Goal: Task Accomplishment & Management: Manage account settings

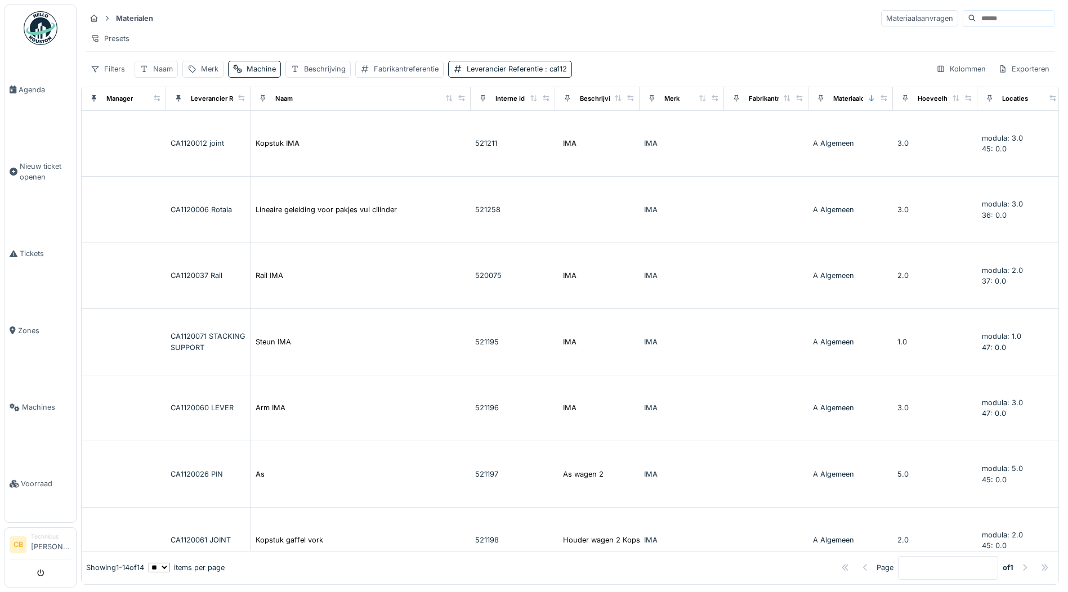
scroll to position [489, 282]
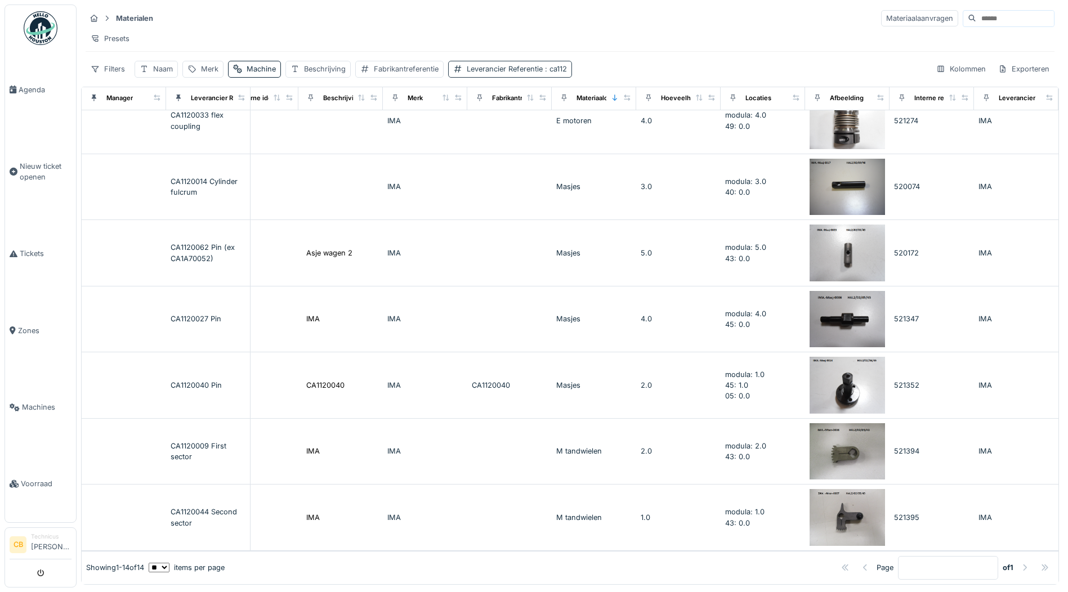
click at [553, 72] on span ": ca112" at bounding box center [555, 69] width 24 height 8
click at [493, 124] on Referentie_I1MDE "*****" at bounding box center [540, 132] width 175 height 24
type Referentie_I1MDE "*"
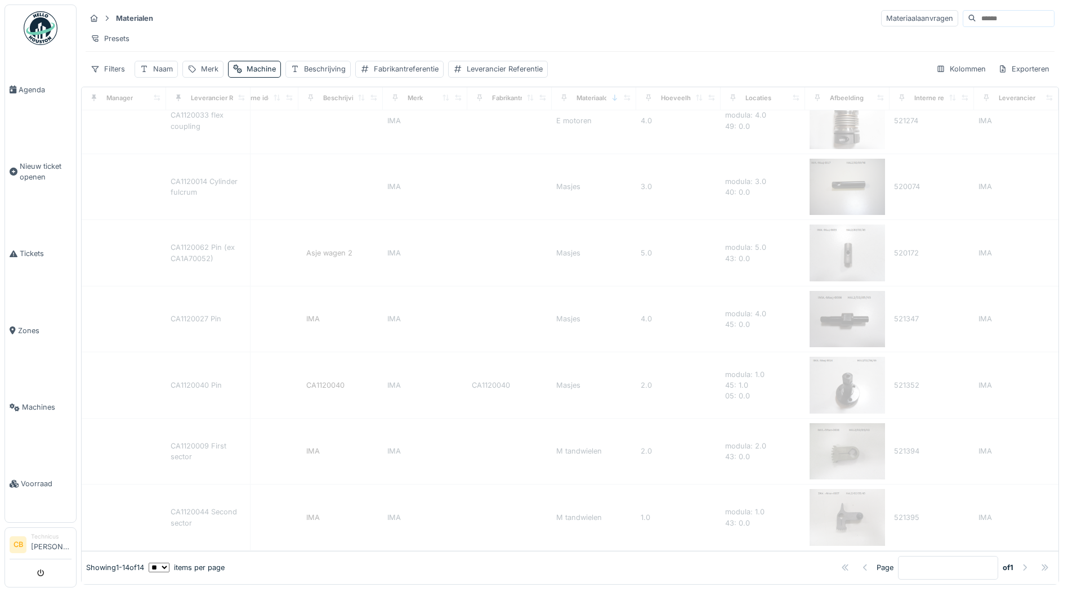
click at [336, 30] on div "Presets" at bounding box center [570, 38] width 969 height 16
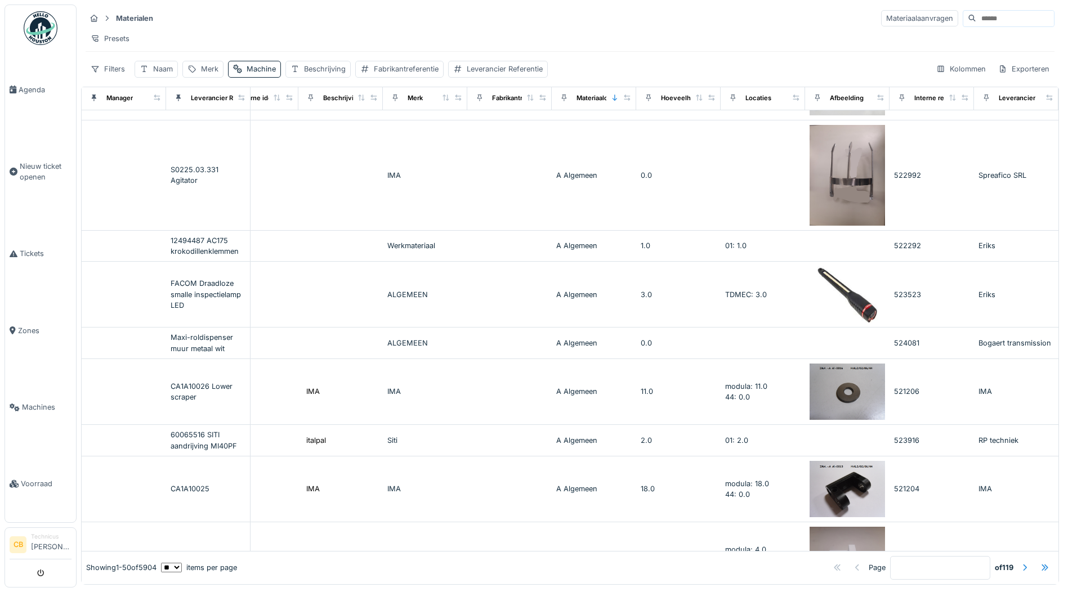
scroll to position [0, 282]
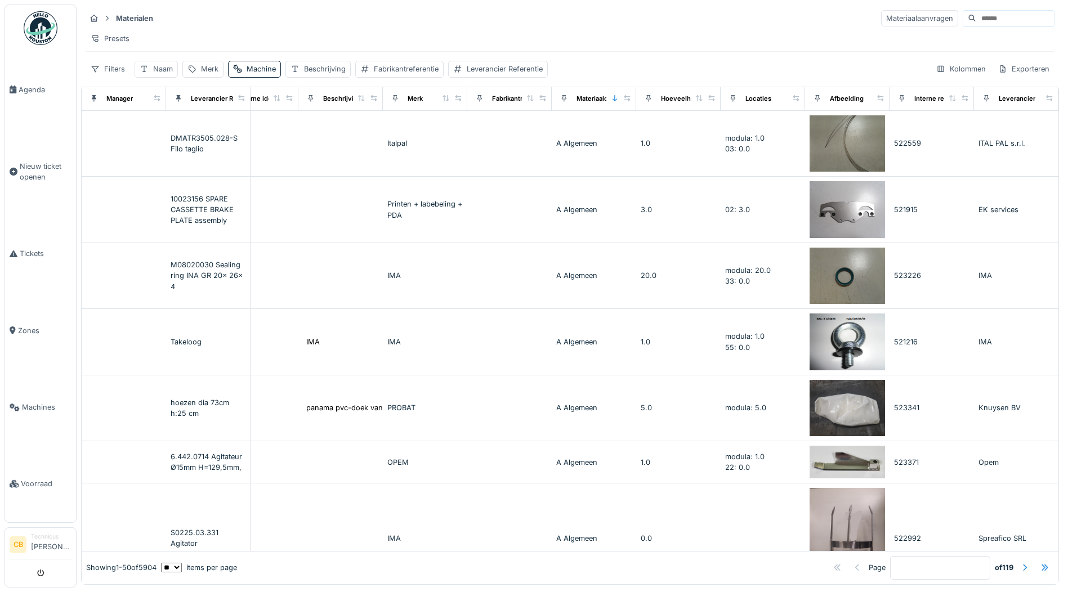
click at [38, 28] on img at bounding box center [41, 28] width 34 height 34
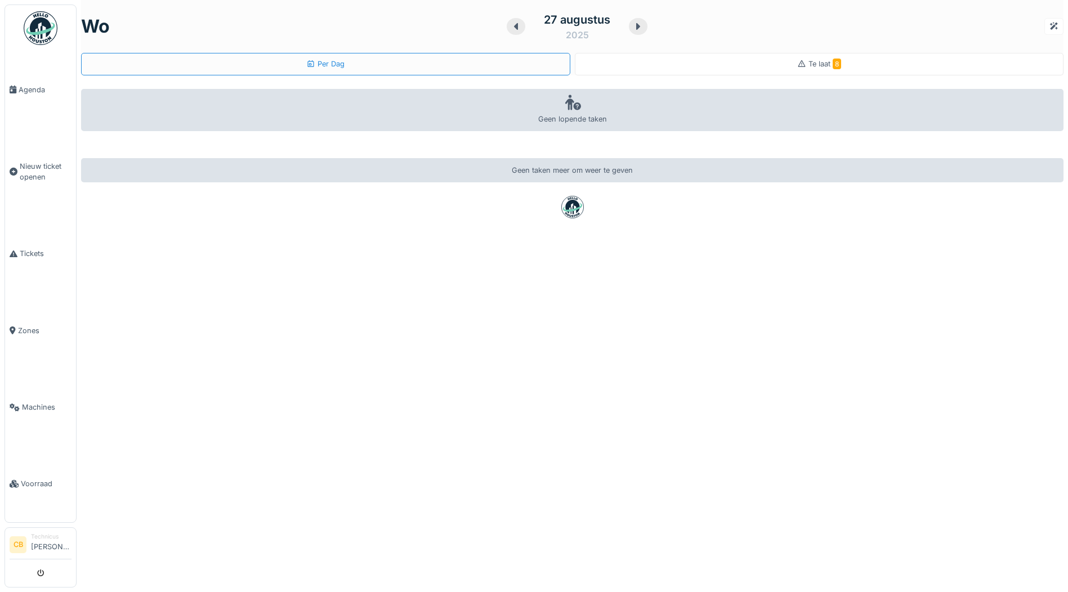
click at [816, 63] on span "Te laat 8" at bounding box center [825, 64] width 33 height 8
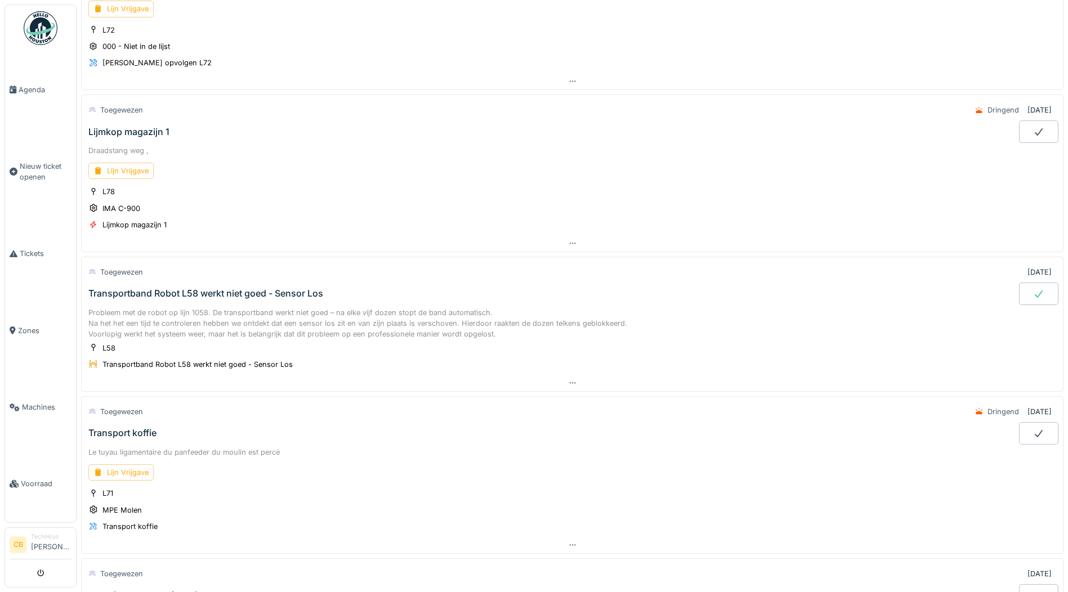
scroll to position [169, 0]
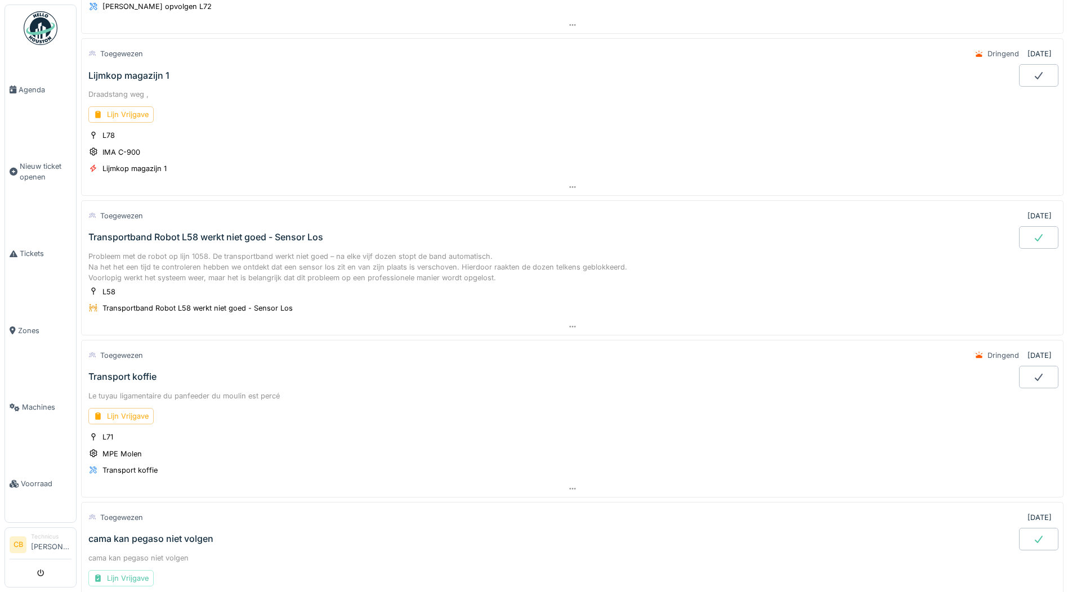
click at [181, 235] on div "Transportband Robot L58 werkt niet goed - Sensor Los" at bounding box center [205, 237] width 235 height 11
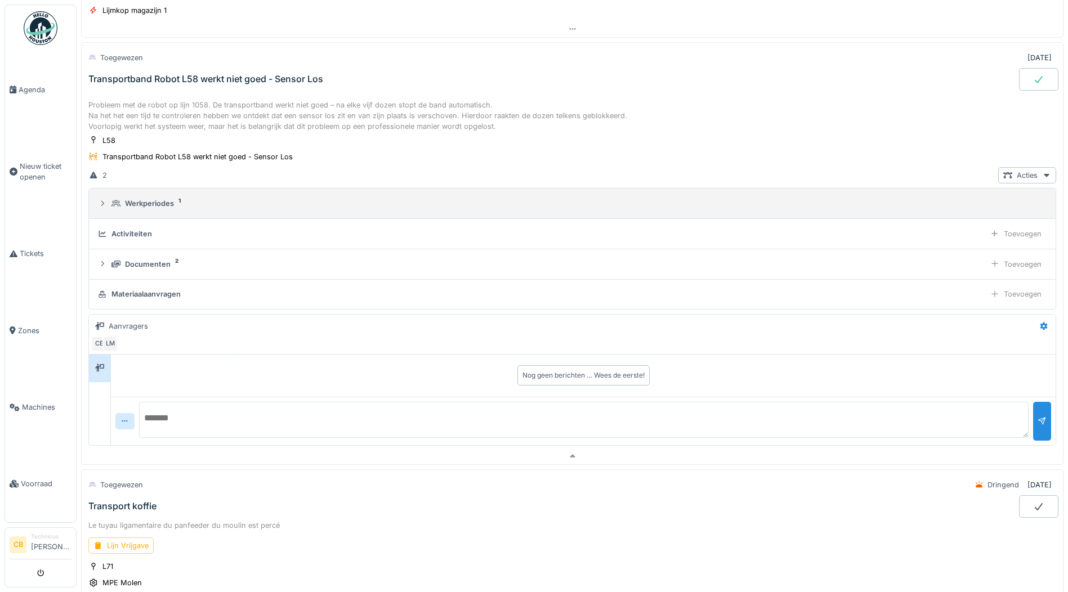
scroll to position [324, 0]
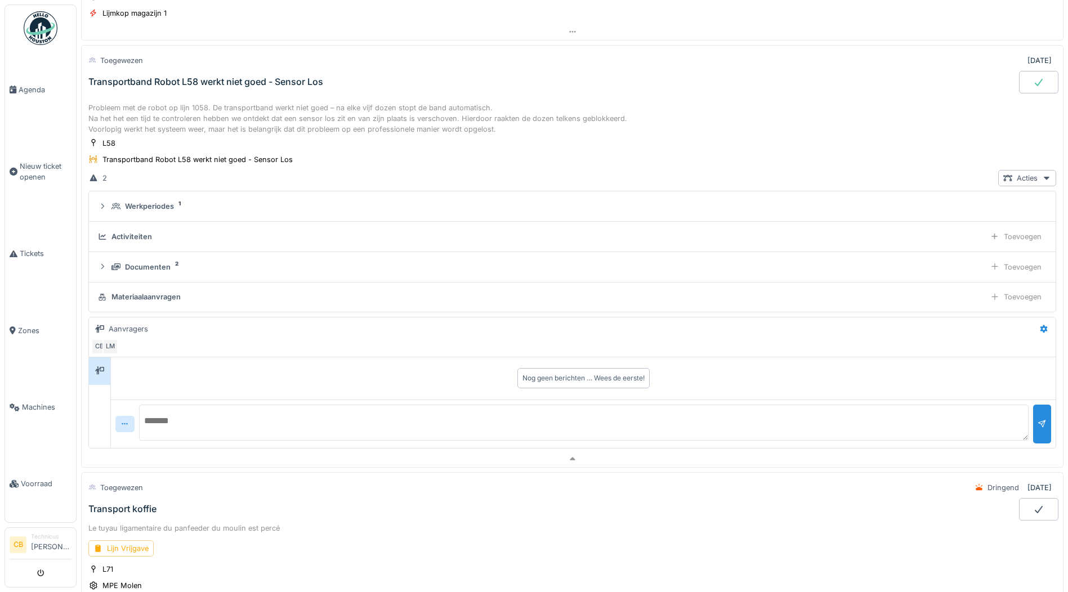
click at [724, 99] on div "Toegewezen [DATE] Transportband Robot L58 werkt niet goed - Sensor Los" at bounding box center [572, 72] width 983 height 55
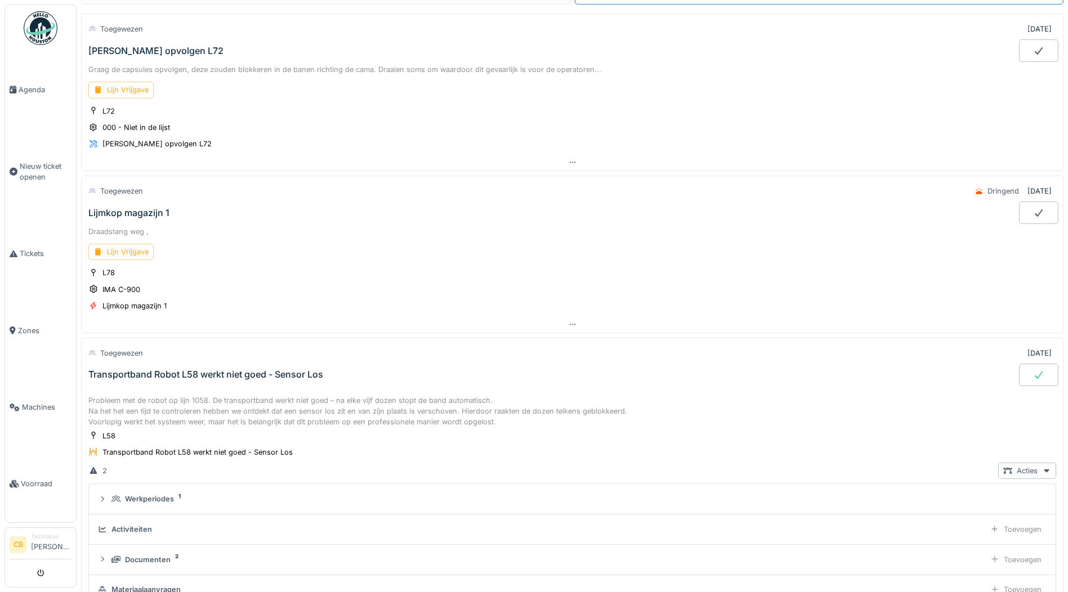
scroll to position [0, 0]
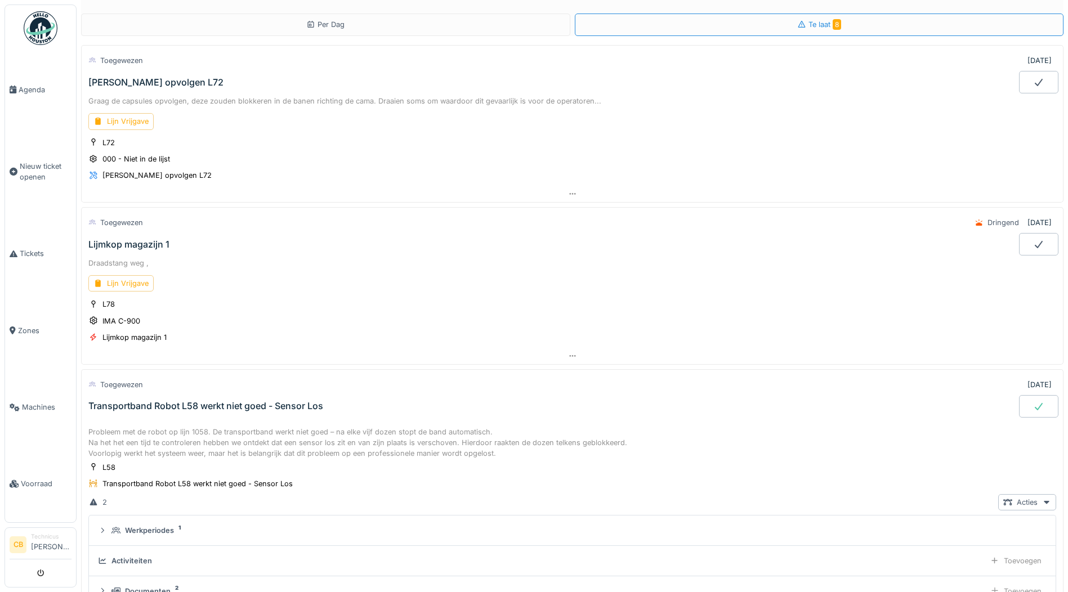
click at [28, 27] on img at bounding box center [41, 28] width 34 height 34
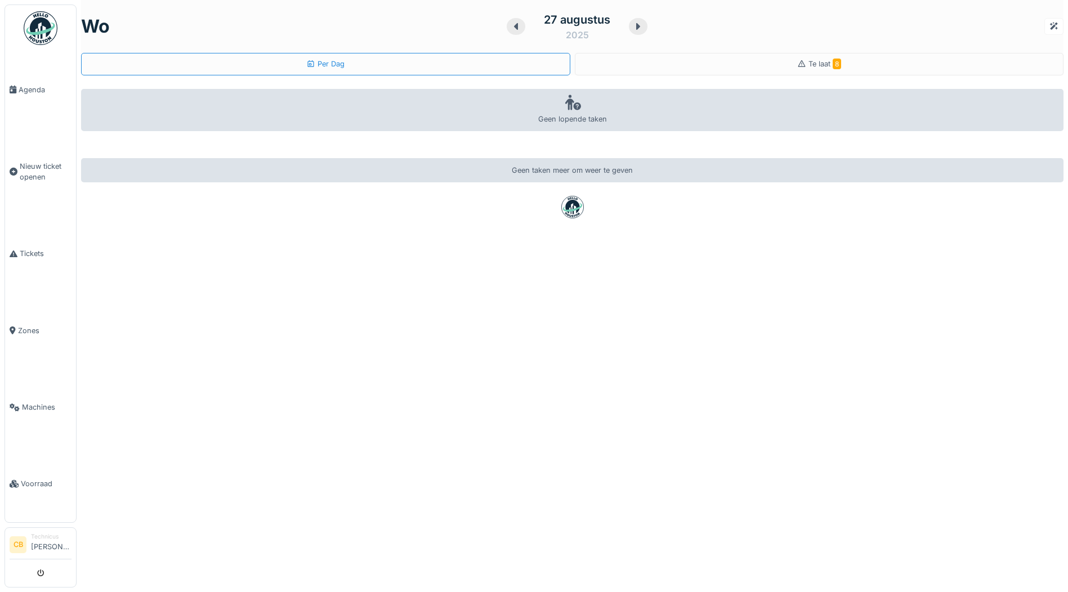
scroll to position [8, 0]
click at [814, 60] on span "Te laat 8" at bounding box center [825, 64] width 33 height 8
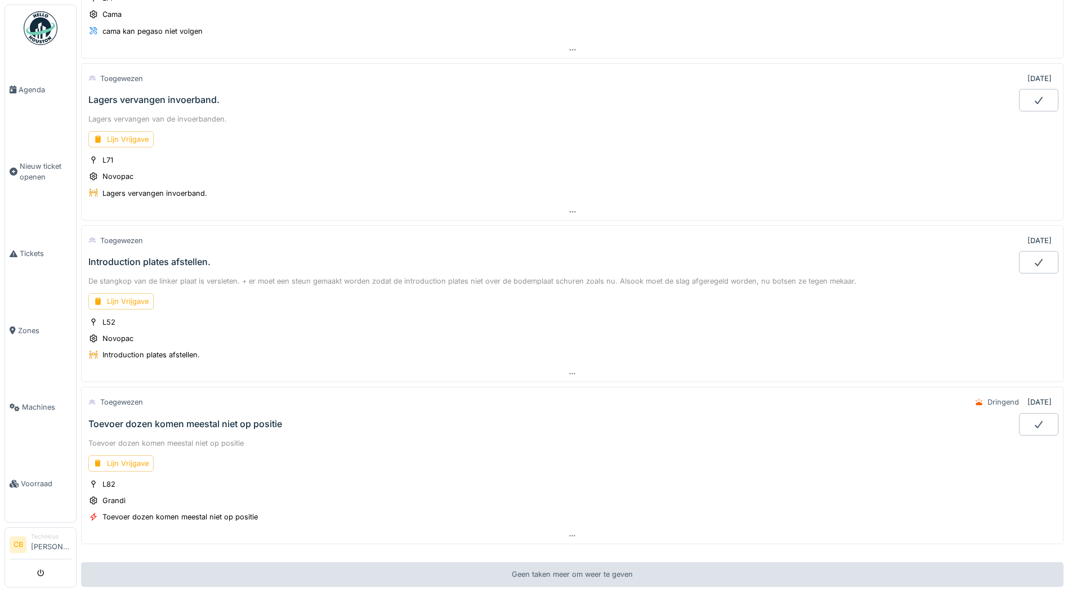
scroll to position [788, 0]
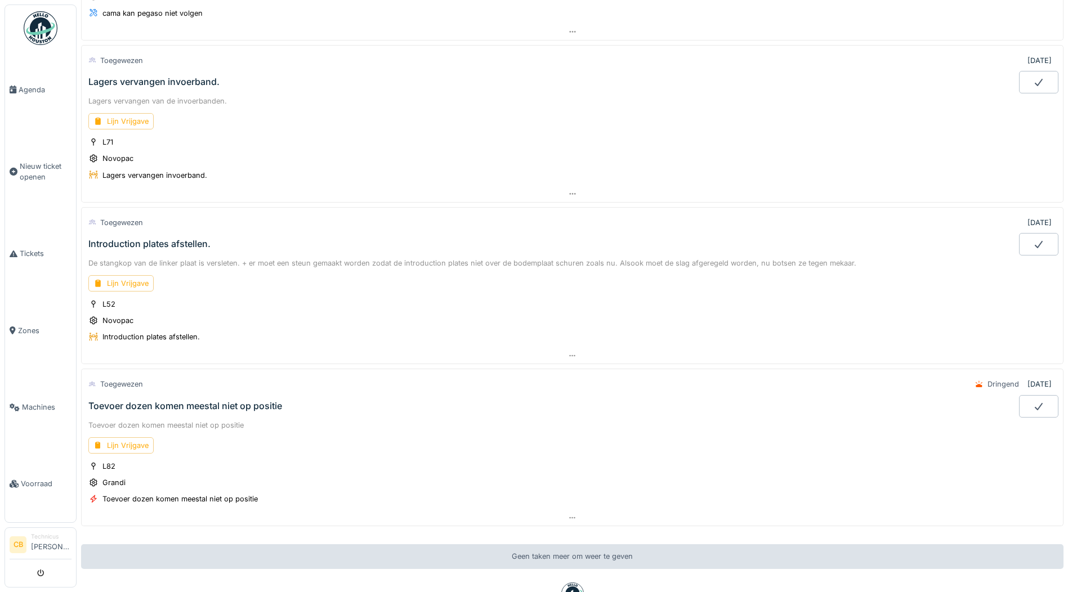
click at [43, 25] on img at bounding box center [41, 28] width 34 height 34
